Goal: Navigation & Orientation: Find specific page/section

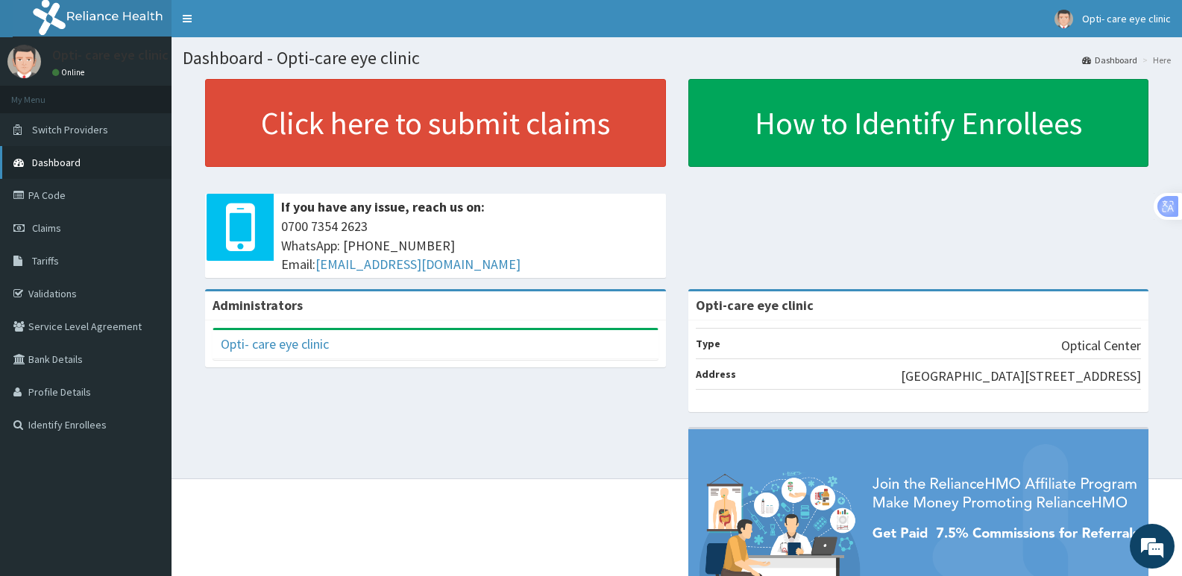
click at [92, 162] on link "Dashboard" at bounding box center [85, 162] width 171 height 33
click at [107, 131] on link "Switch Providers" at bounding box center [85, 129] width 171 height 33
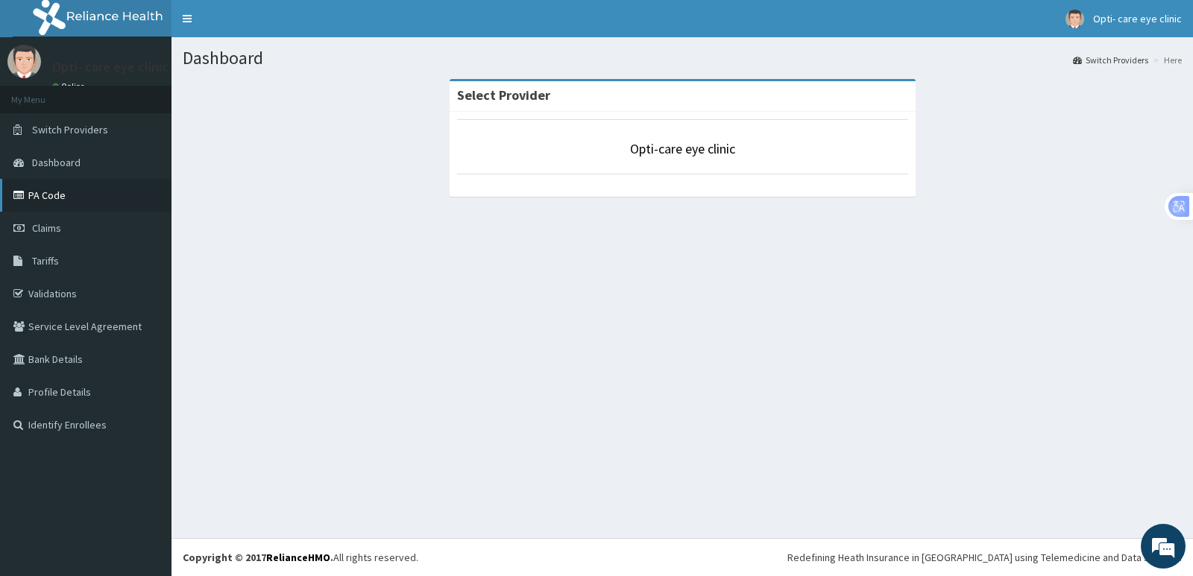
click at [81, 189] on link "PA Code" at bounding box center [85, 195] width 171 height 33
click at [72, 162] on span "Dashboard" at bounding box center [56, 162] width 48 height 13
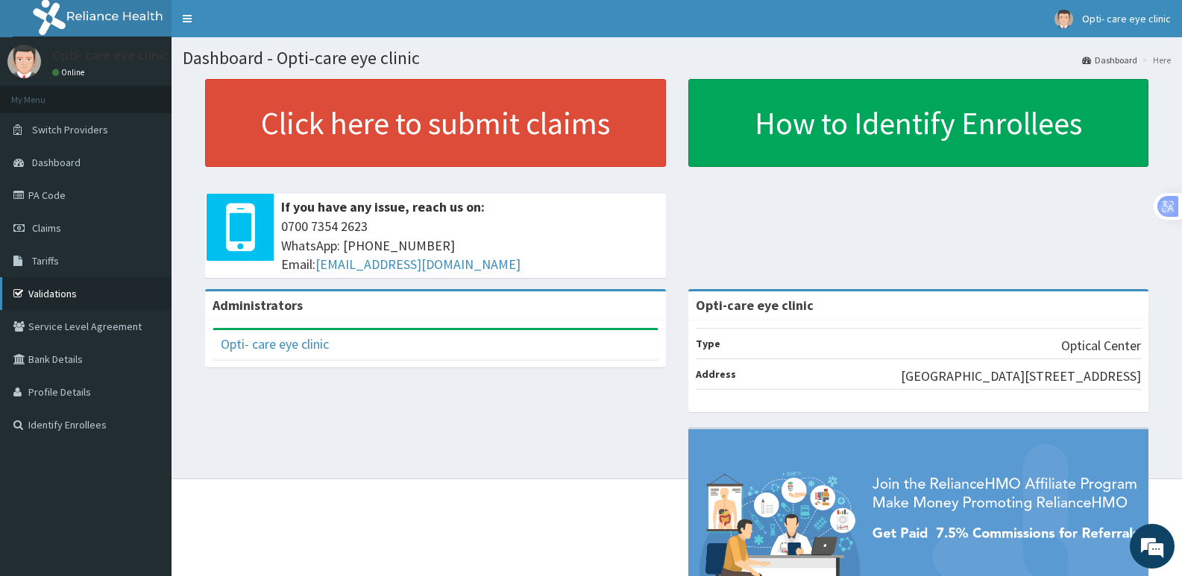
click at [90, 292] on link "Validations" at bounding box center [85, 293] width 171 height 33
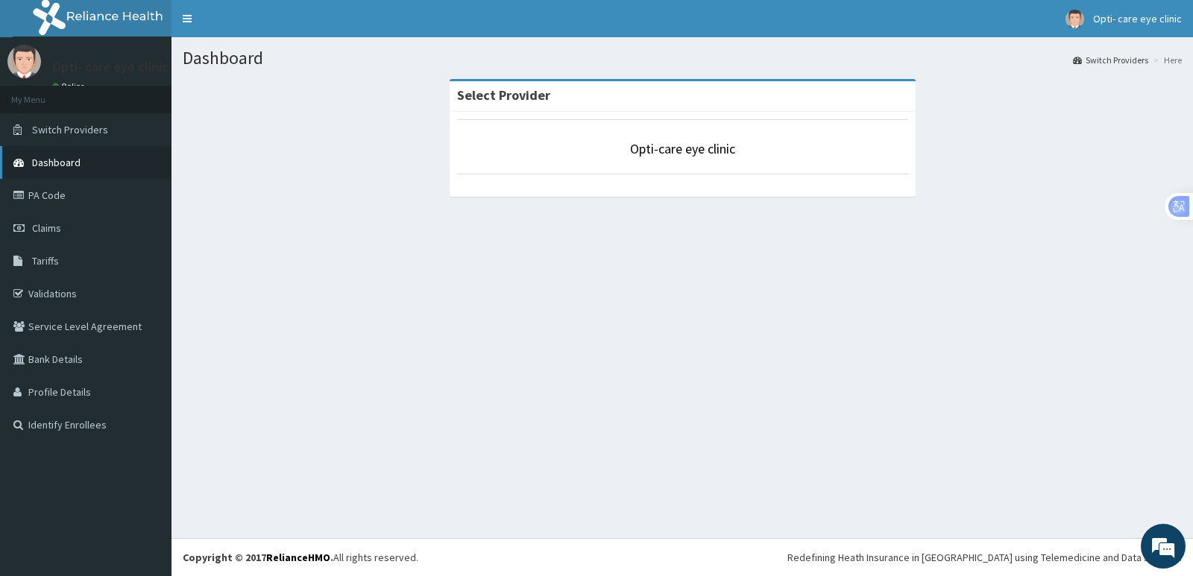
click at [86, 156] on link "Dashboard" at bounding box center [85, 162] width 171 height 33
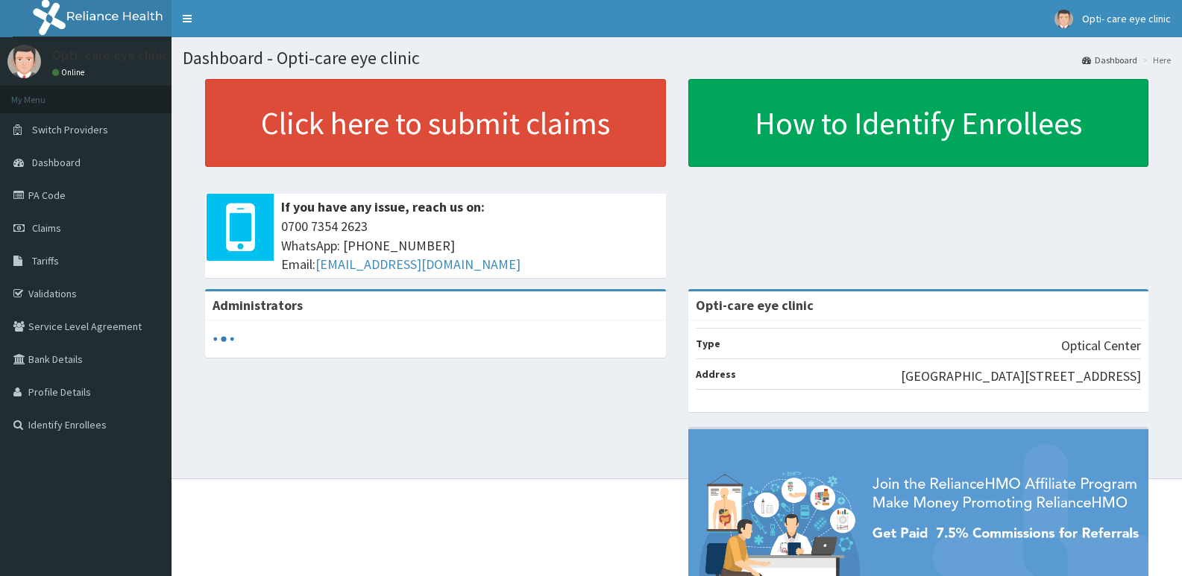
click at [189, 22] on link "Toggle navigation" at bounding box center [186, 18] width 31 height 37
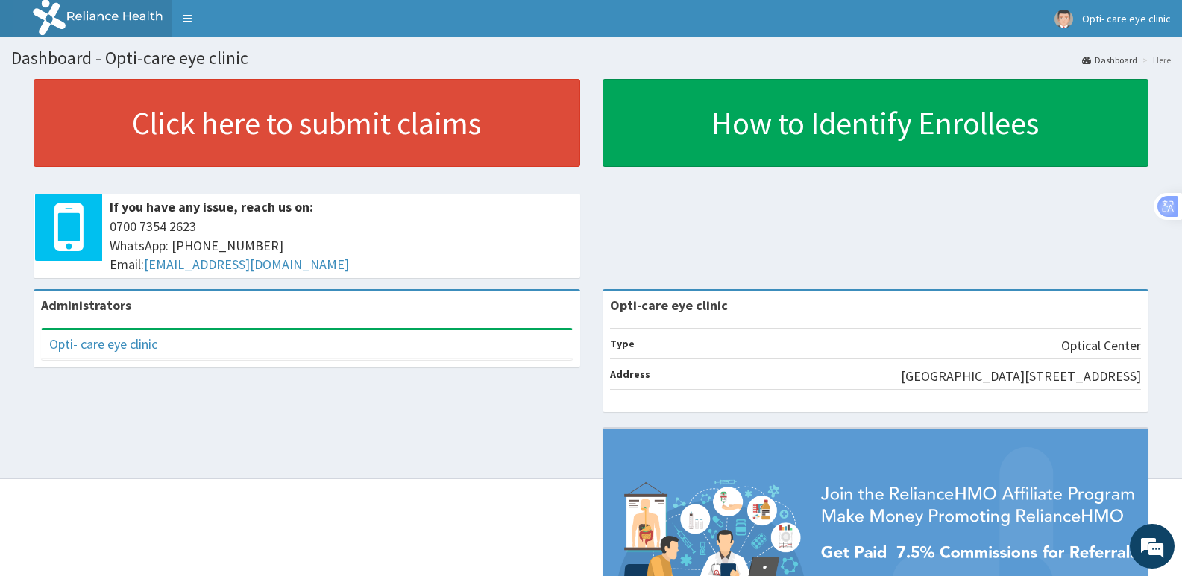
click at [189, 22] on link "Toggle navigation" at bounding box center [186, 18] width 31 height 37
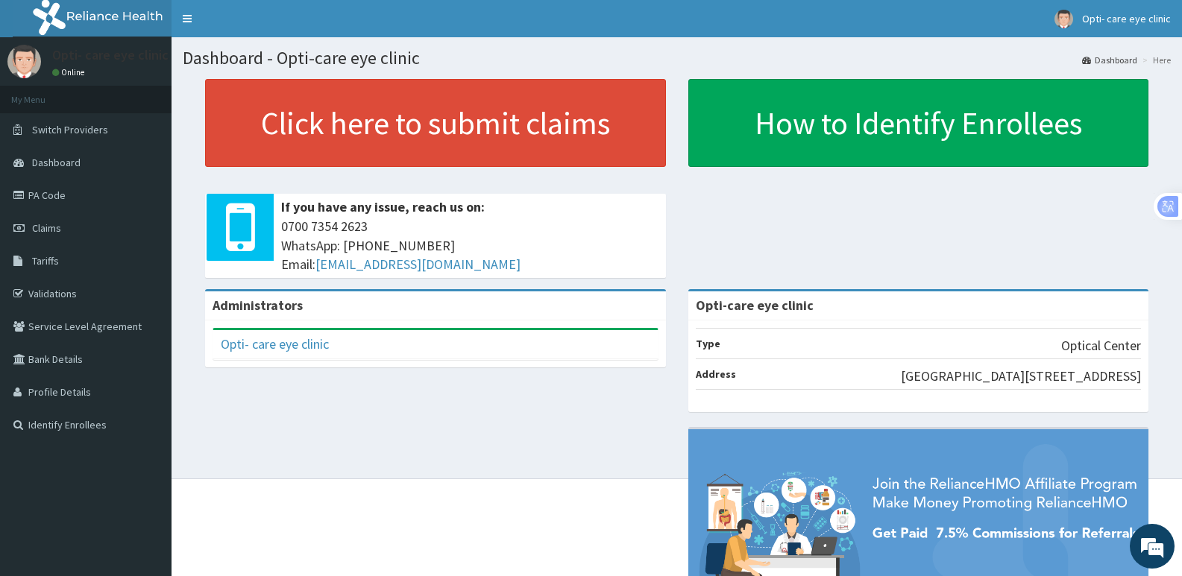
click at [1124, 59] on link "Dashboard" at bounding box center [1109, 60] width 55 height 13
click at [97, 427] on link "Identify Enrollees" at bounding box center [85, 425] width 171 height 33
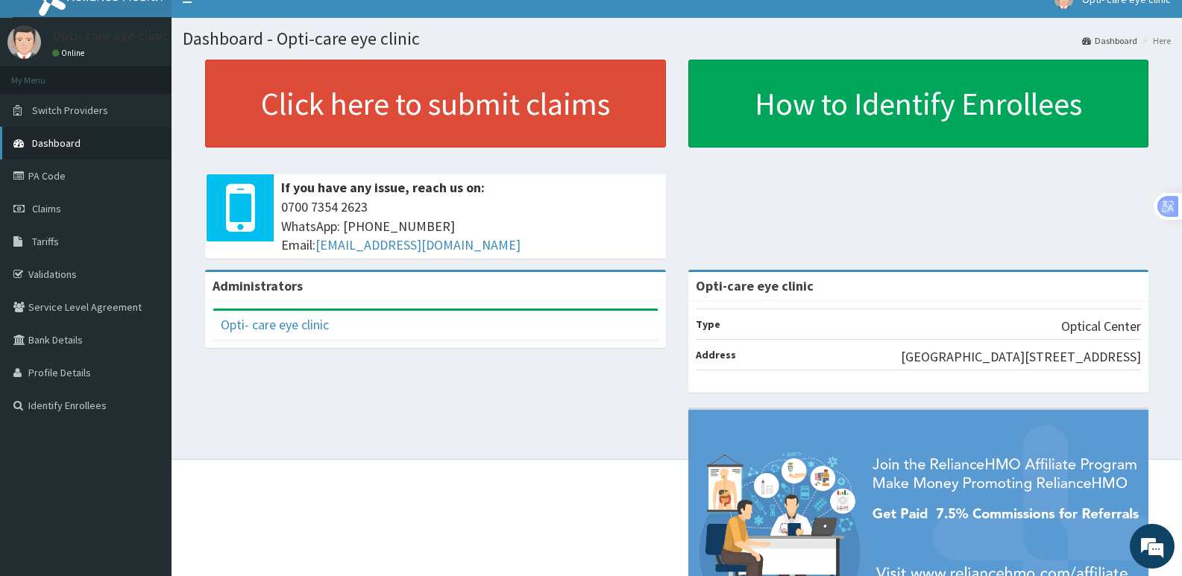
click at [77, 145] on span "Dashboard" at bounding box center [56, 142] width 48 height 13
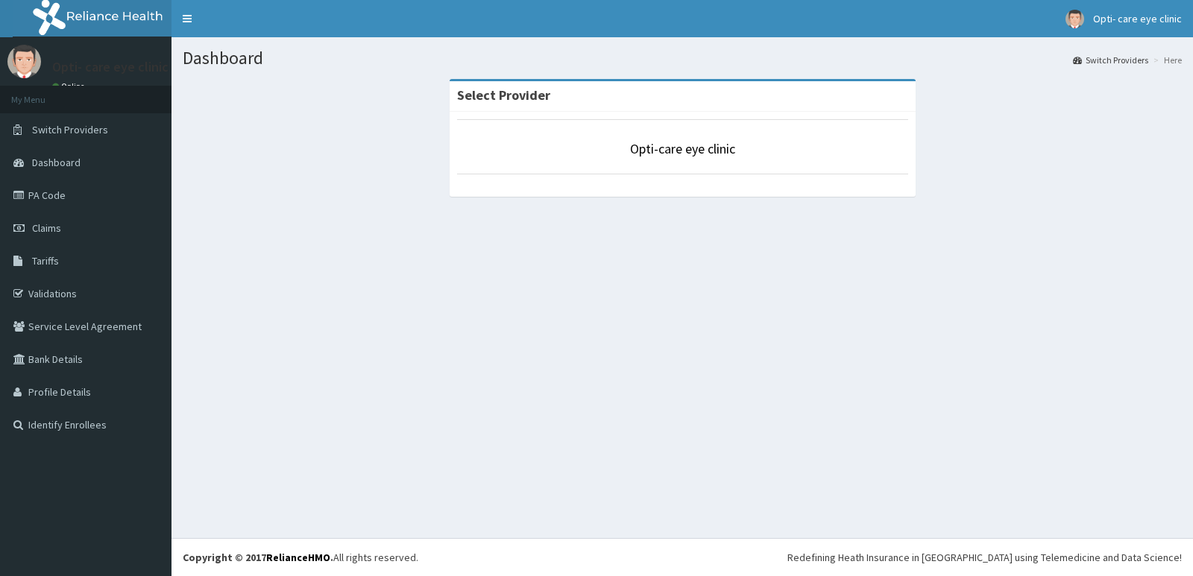
click at [673, 189] on div "Opti-care eye clinic" at bounding box center [683, 154] width 466 height 85
click at [84, 160] on link "Dashboard" at bounding box center [85, 162] width 171 height 33
click at [127, 165] on link "Dashboard" at bounding box center [85, 162] width 171 height 33
click at [79, 230] on link "Claims" at bounding box center [85, 228] width 171 height 33
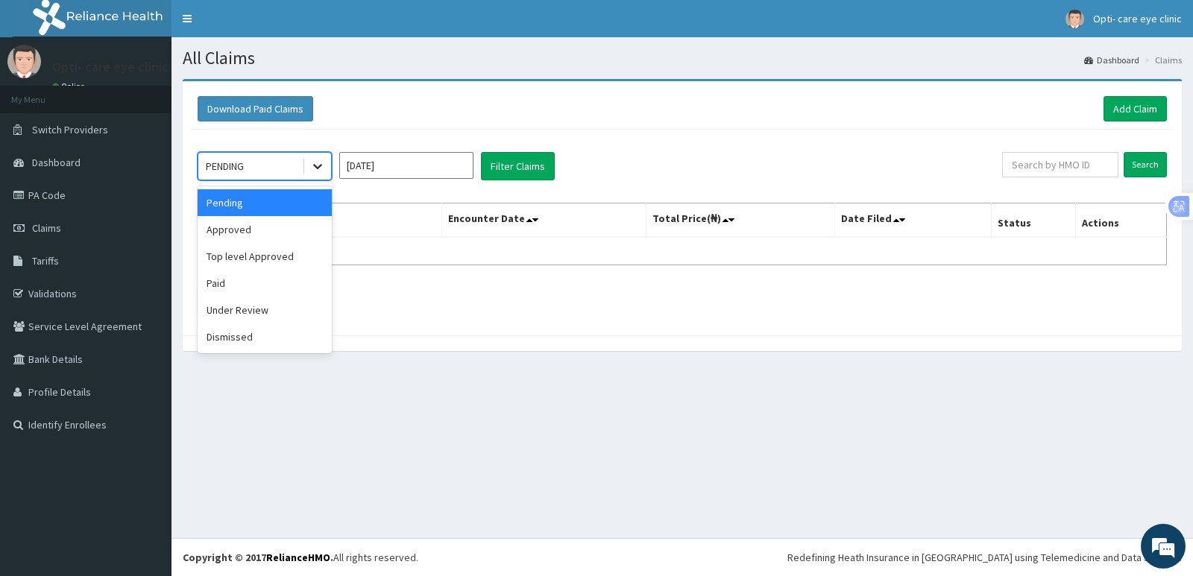
click at [322, 168] on icon at bounding box center [317, 166] width 15 height 15
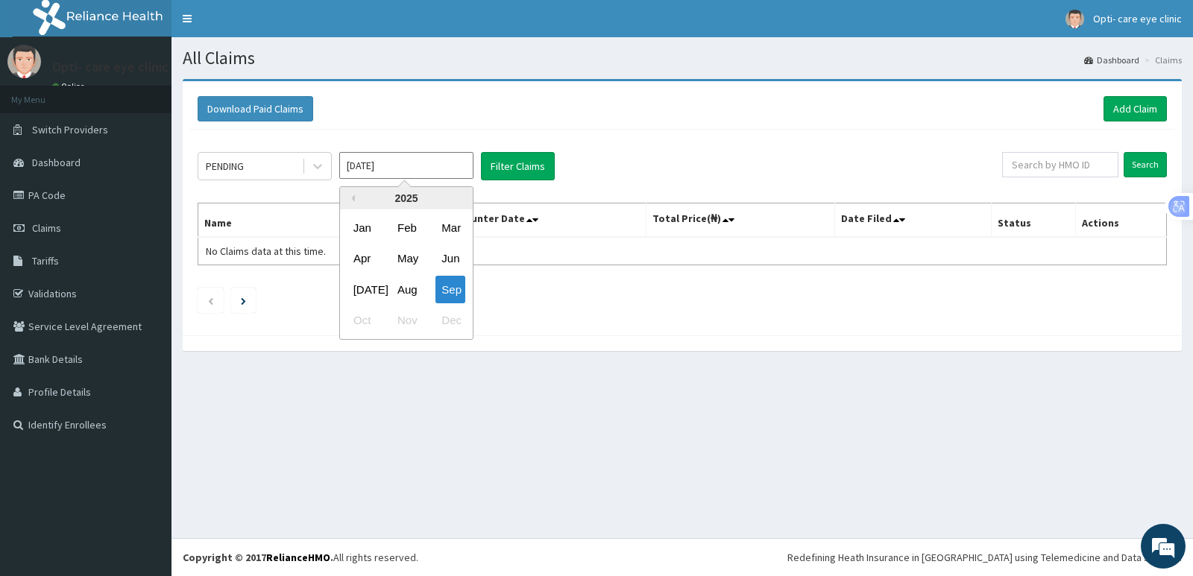
click at [408, 162] on input "Sep 2025" at bounding box center [406, 165] width 134 height 27
click at [1112, 174] on input "text" at bounding box center [1060, 164] width 117 height 25
click at [129, 211] on link "PA Code" at bounding box center [85, 195] width 171 height 33
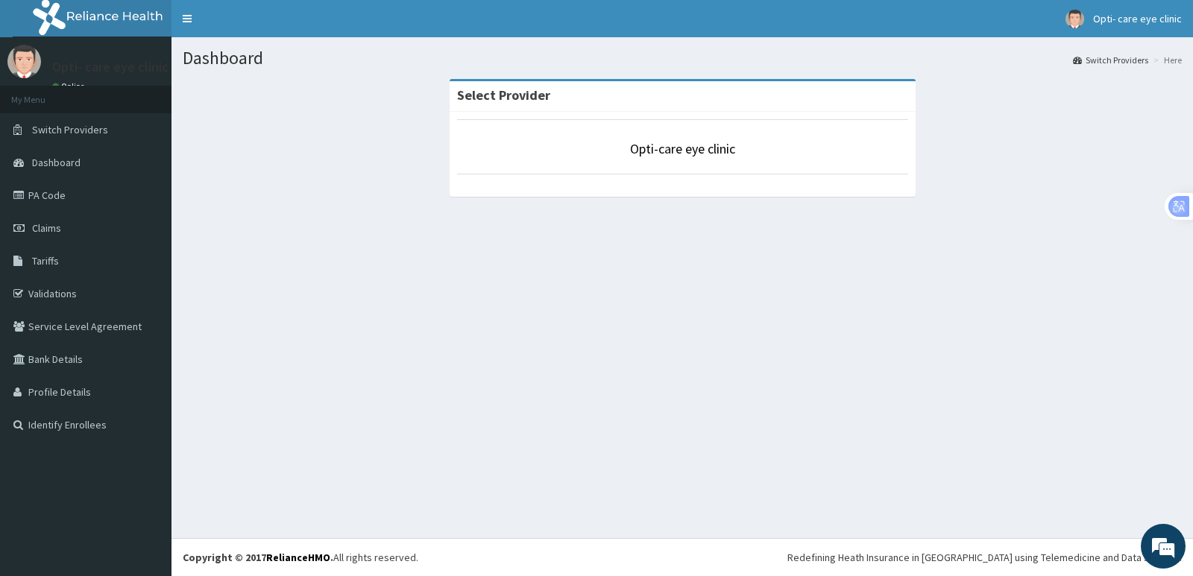
click at [59, 96] on li "My Menu" at bounding box center [85, 100] width 171 height 28
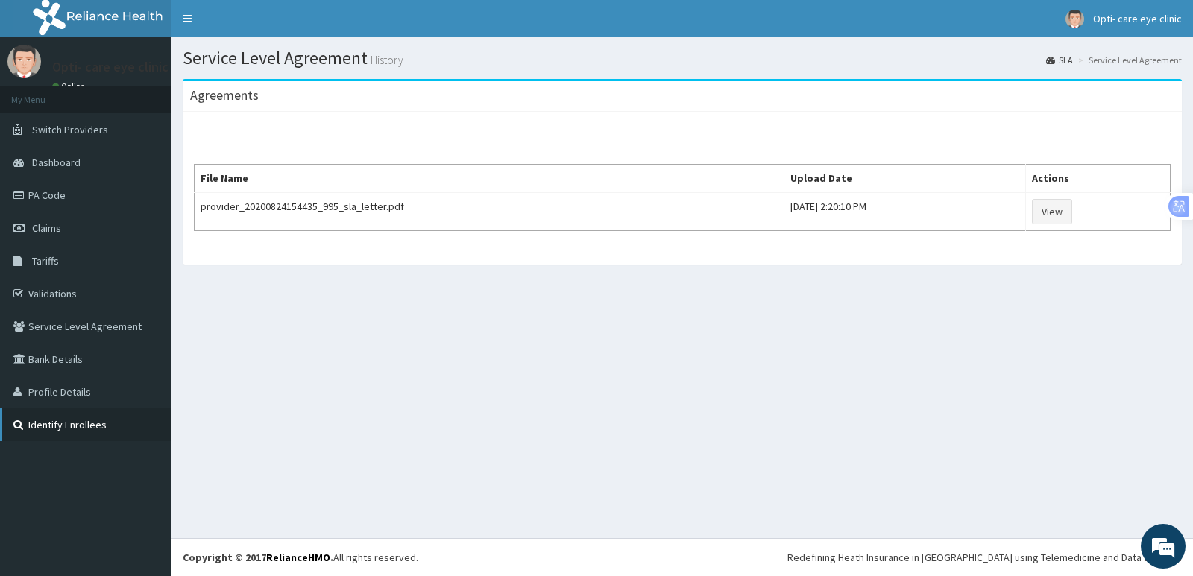
click at [71, 427] on link "Identify Enrollees" at bounding box center [85, 425] width 171 height 33
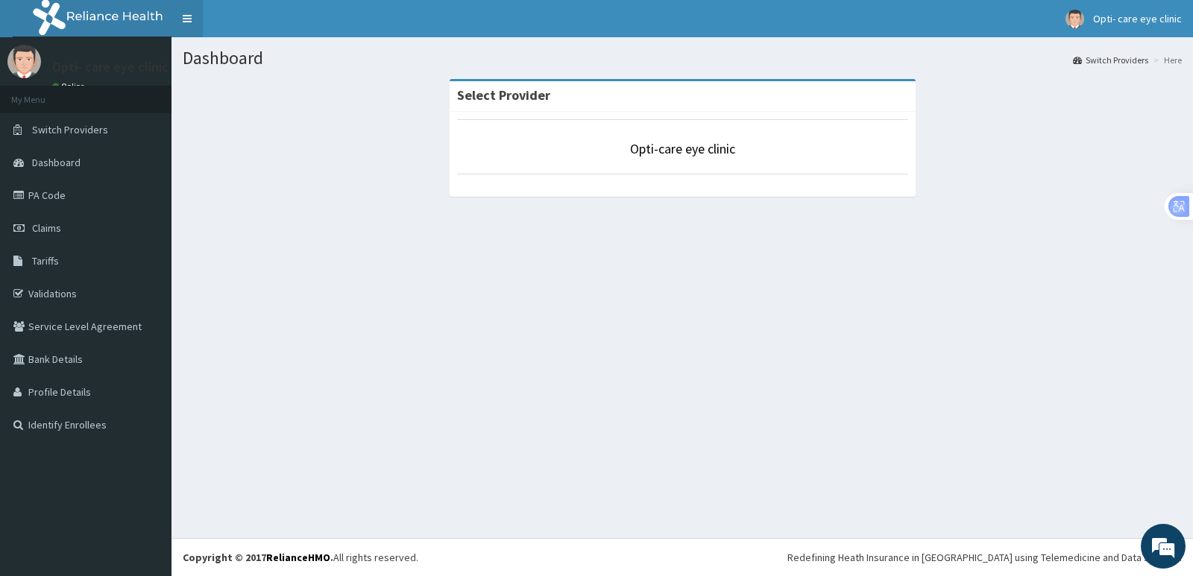
click at [190, 25] on link "Toggle navigation" at bounding box center [186, 18] width 31 height 37
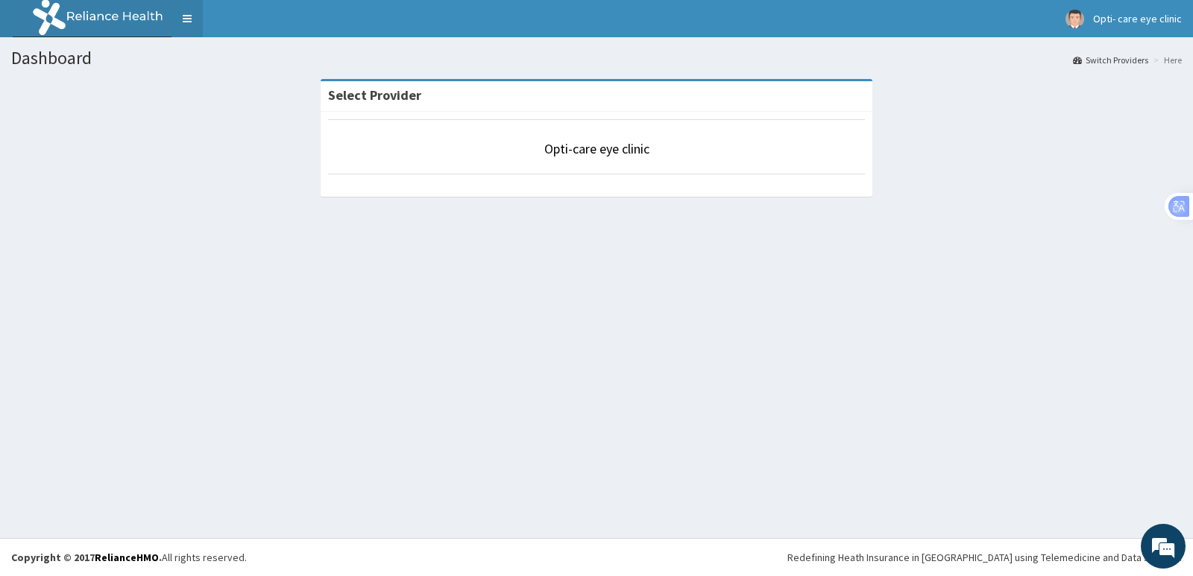
click at [182, 18] on link "Toggle navigation" at bounding box center [186, 18] width 31 height 37
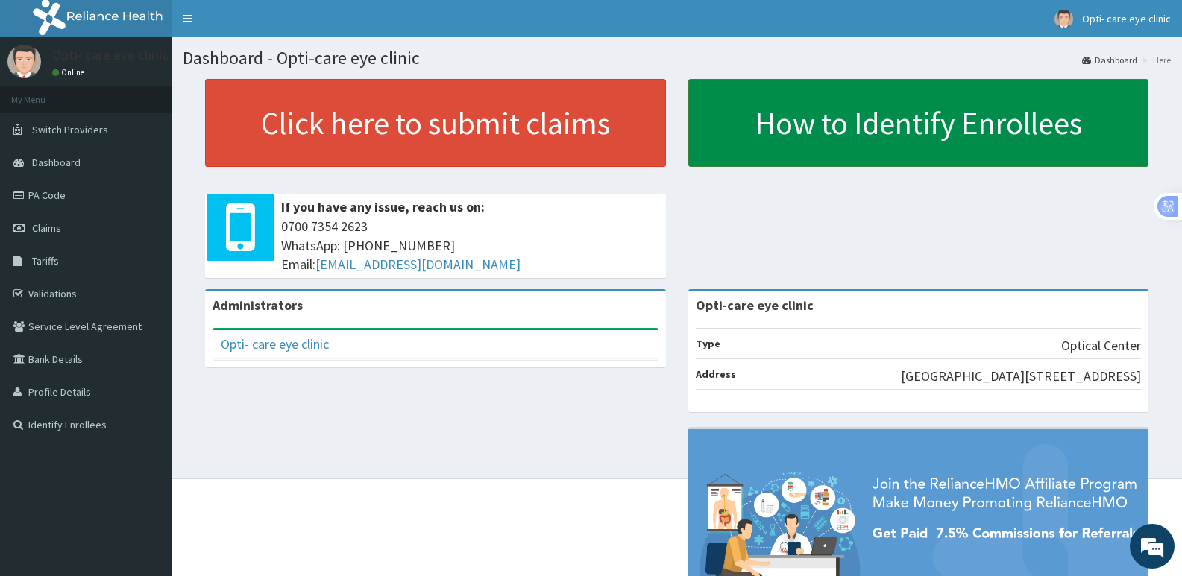
click at [755, 121] on link "How to Identify Enrollees" at bounding box center [918, 123] width 461 height 88
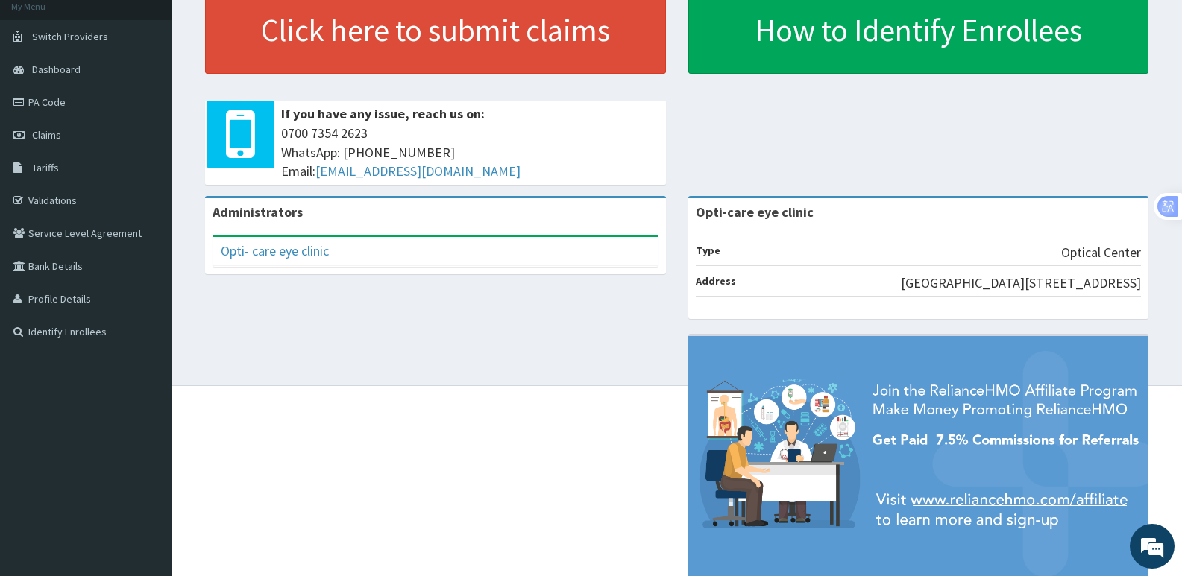
scroll to position [75, 0]
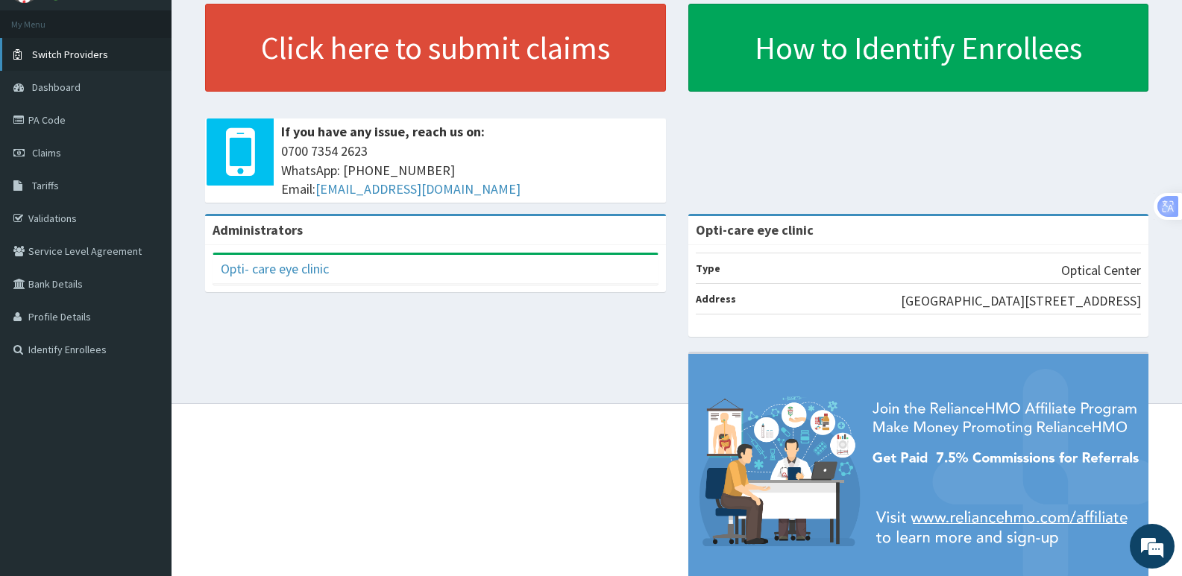
click at [110, 58] on link "Switch Providers" at bounding box center [85, 54] width 171 height 33
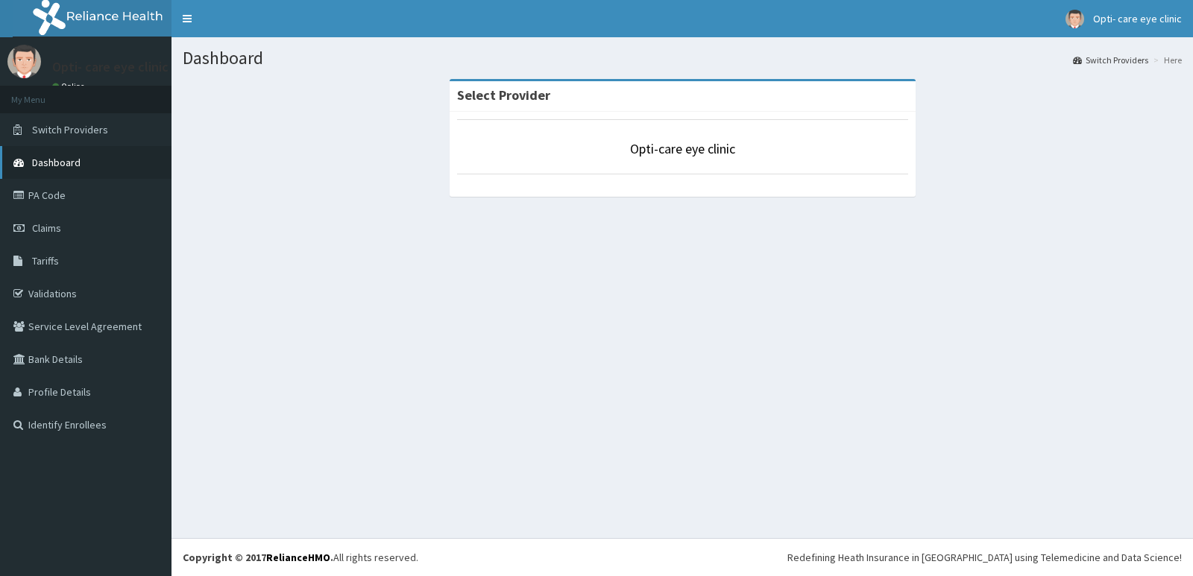
click at [78, 169] on link "Dashboard" at bounding box center [85, 162] width 171 height 33
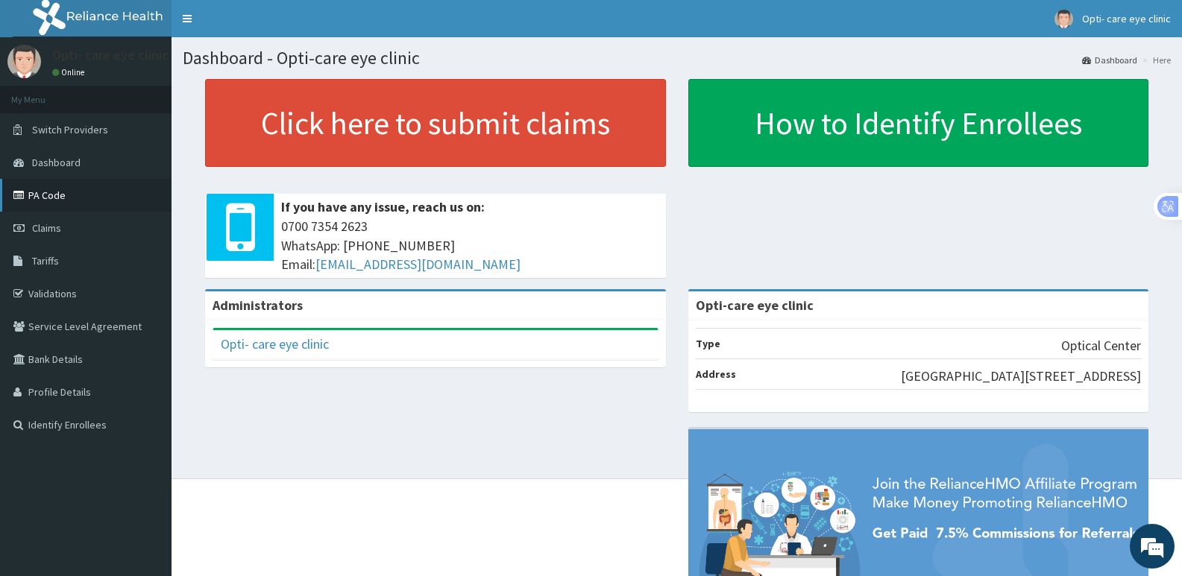
click at [71, 196] on link "PA Code" at bounding box center [85, 195] width 171 height 33
click at [75, 192] on link "PA Code" at bounding box center [85, 195] width 171 height 33
click at [82, 292] on link "Validations" at bounding box center [85, 293] width 171 height 33
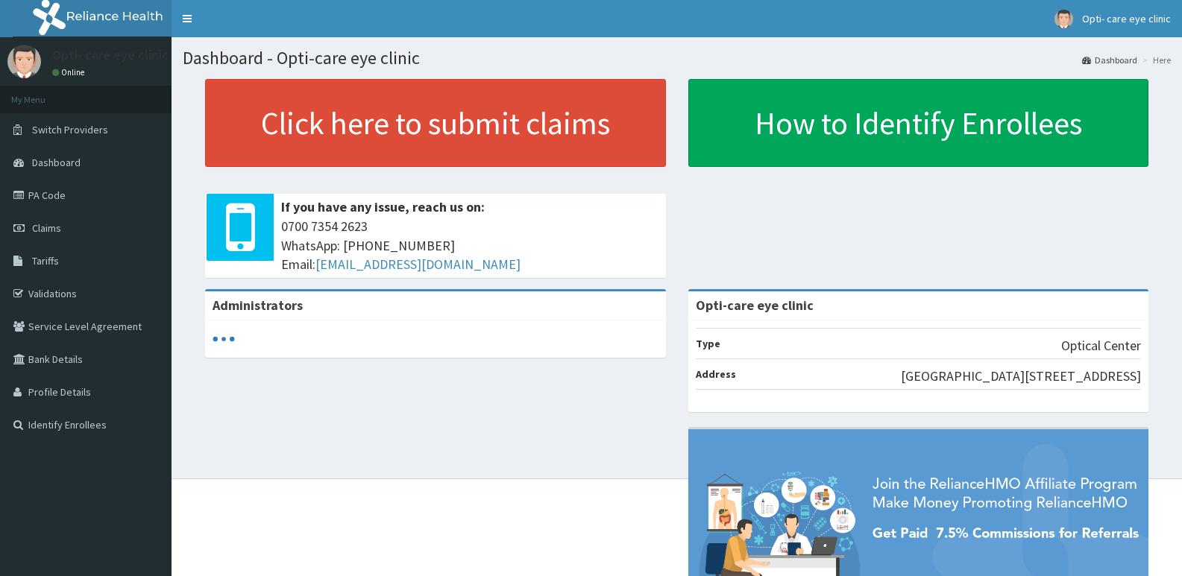
click at [1130, 57] on link "Dashboard" at bounding box center [1109, 60] width 55 height 13
click at [1120, 59] on link "Dashboard" at bounding box center [1109, 60] width 55 height 13
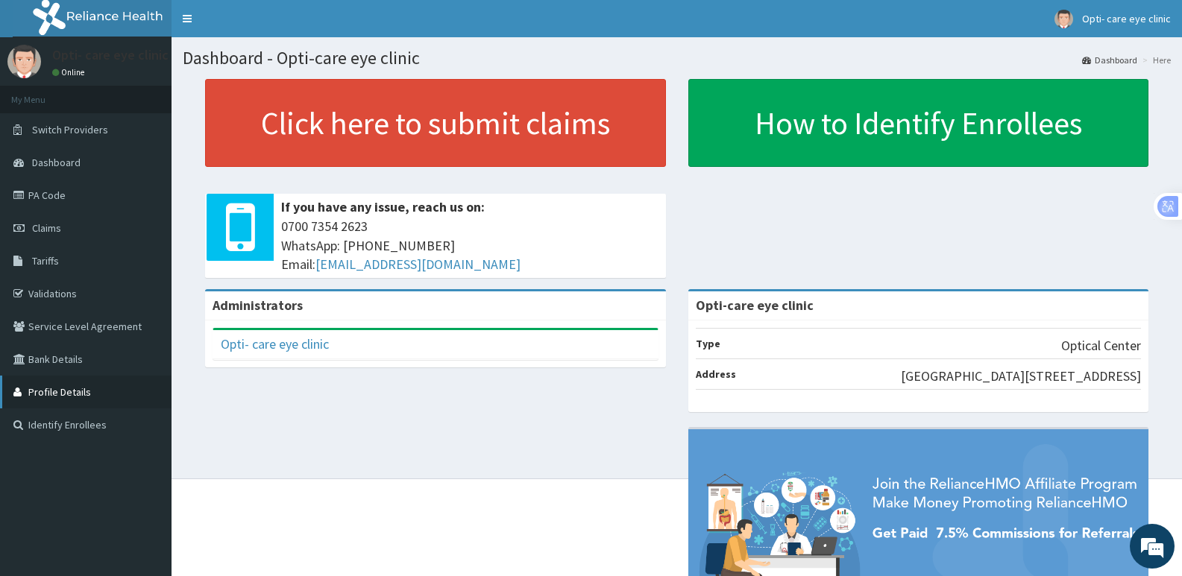
click at [59, 389] on link "Profile Details" at bounding box center [85, 392] width 171 height 33
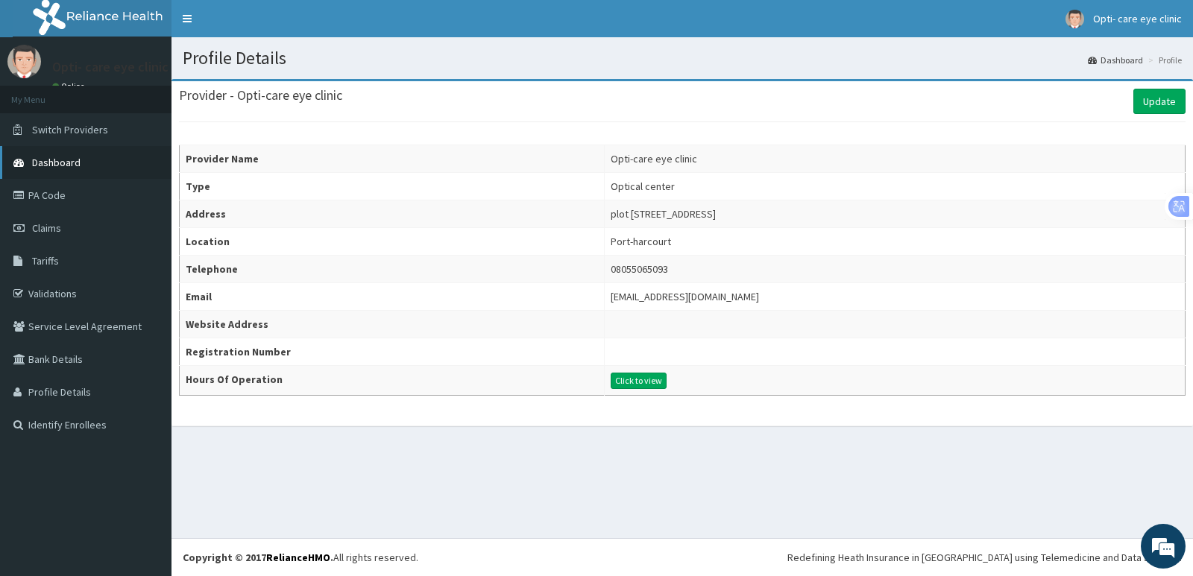
click at [106, 163] on link "Dashboard" at bounding box center [85, 162] width 171 height 33
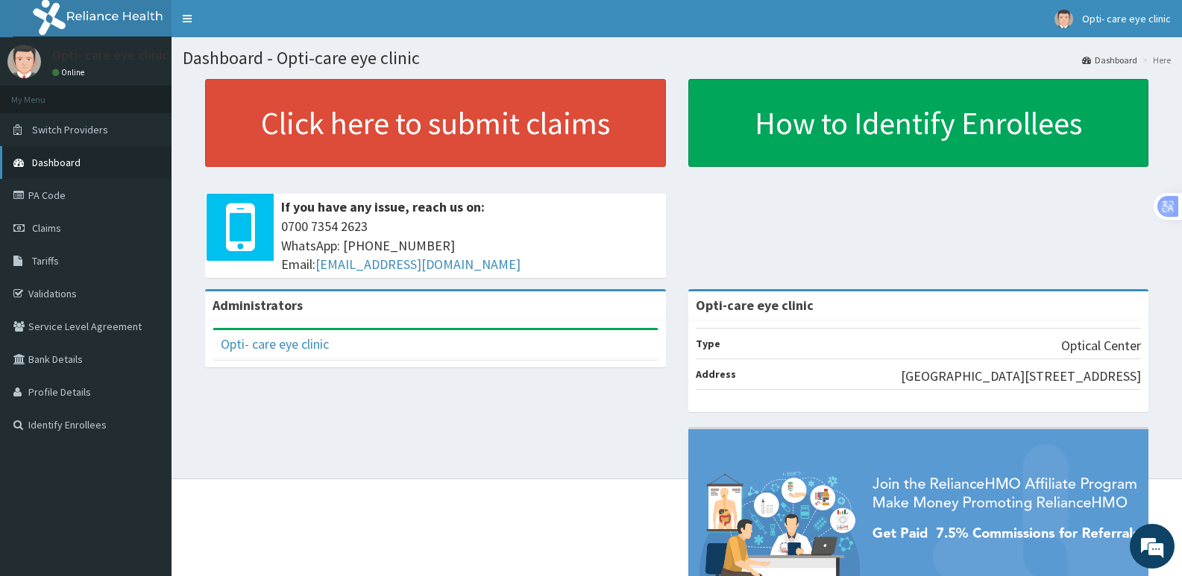
click at [113, 169] on link "Dashboard" at bounding box center [85, 162] width 171 height 33
click at [48, 200] on link "PA Code" at bounding box center [85, 195] width 171 height 33
click at [92, 160] on link "Dashboard" at bounding box center [85, 162] width 171 height 33
